Goal: Information Seeking & Learning: Learn about a topic

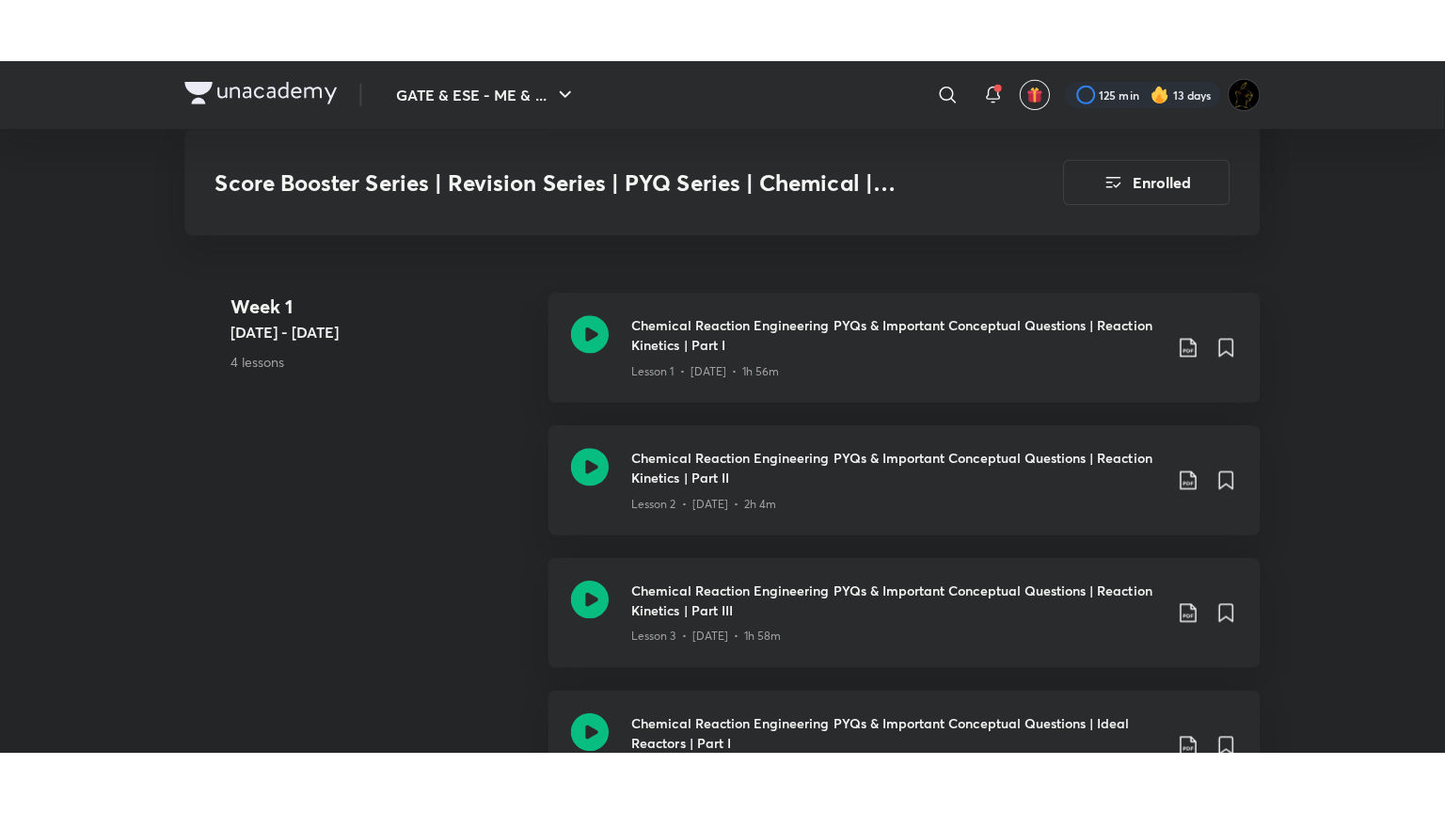
scroll to position [1129, 0]
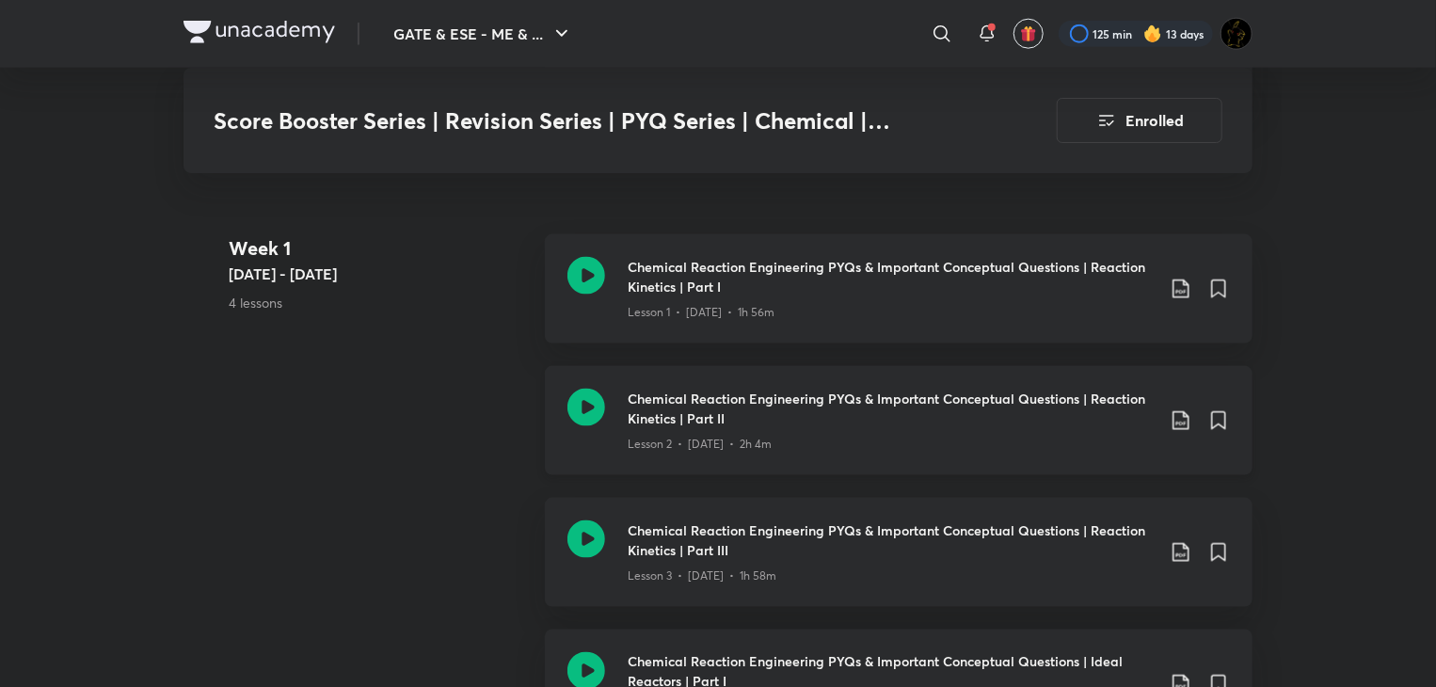
click at [598, 408] on icon at bounding box center [586, 408] width 38 height 38
